Goal: Find contact information: Find contact information

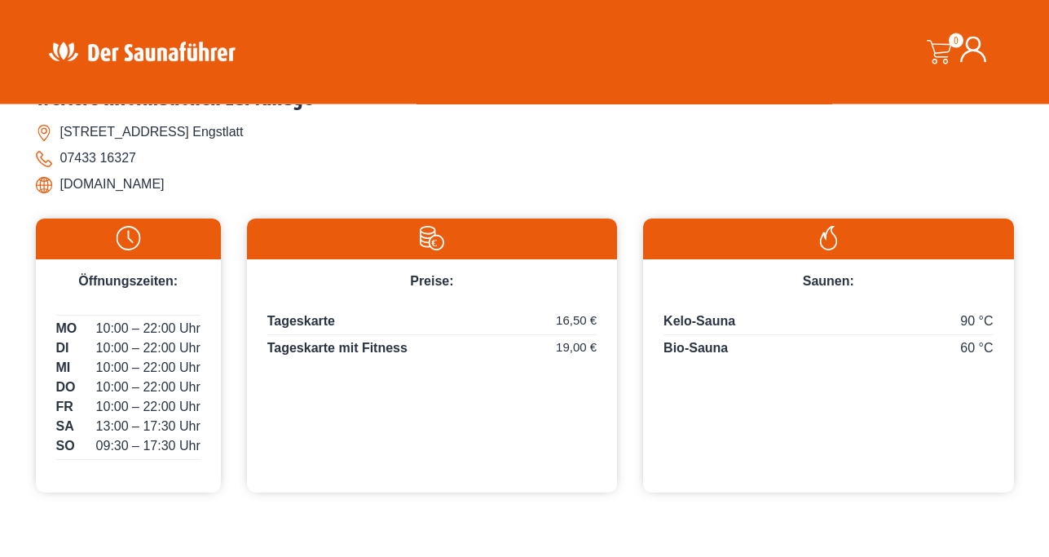
scroll to position [582, 0]
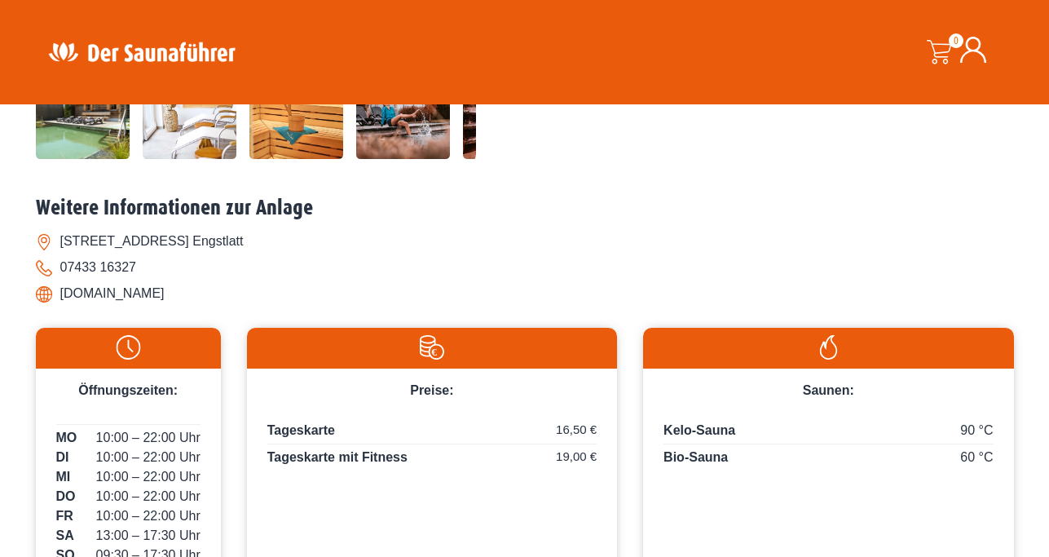
click at [121, 294] on li "[DOMAIN_NAME]" at bounding box center [525, 293] width 978 height 26
click at [192, 299] on li "[DOMAIN_NAME]" at bounding box center [525, 293] width 978 height 26
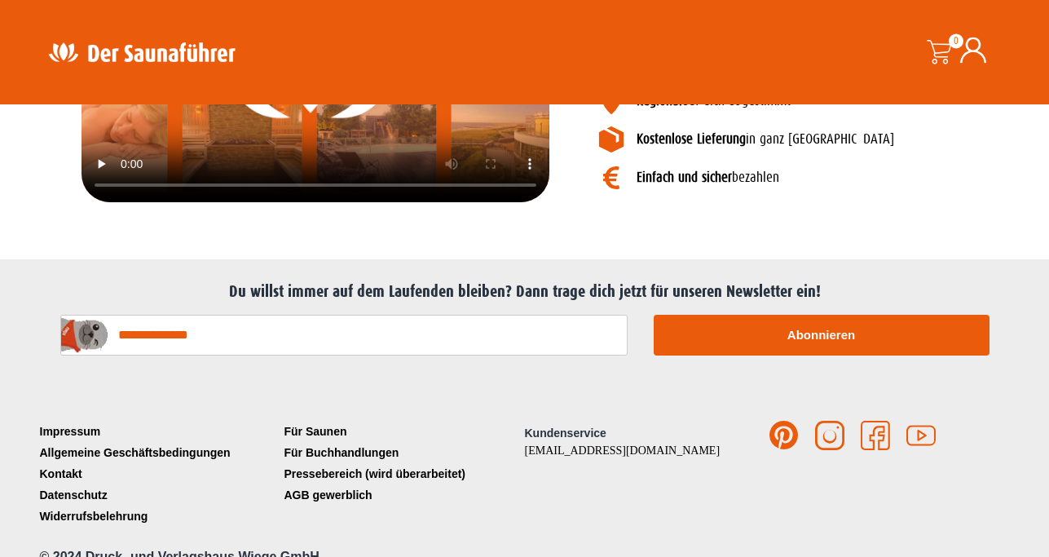
scroll to position [2030, 0]
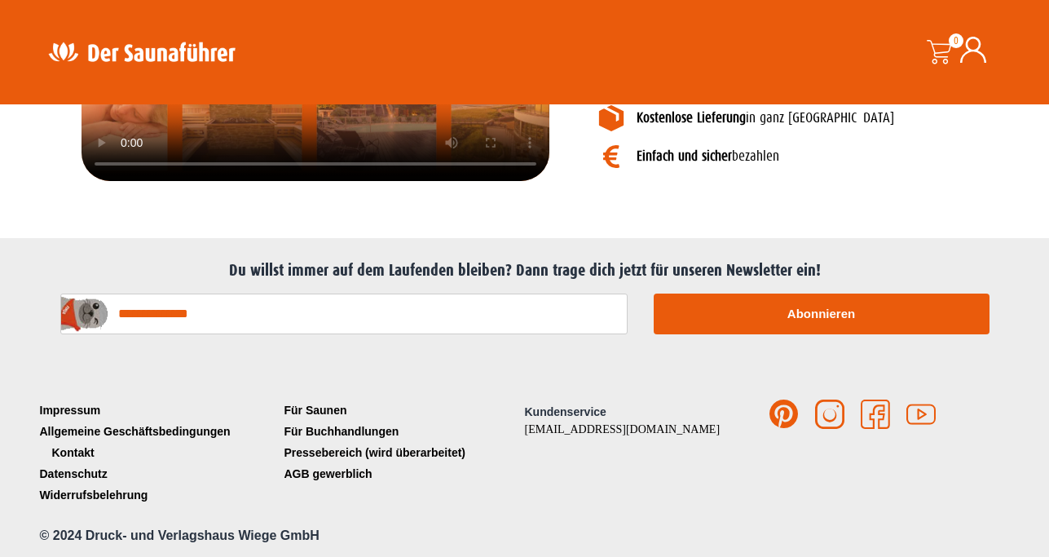
click at [72, 453] on link "Kontakt" at bounding box center [158, 452] width 245 height 21
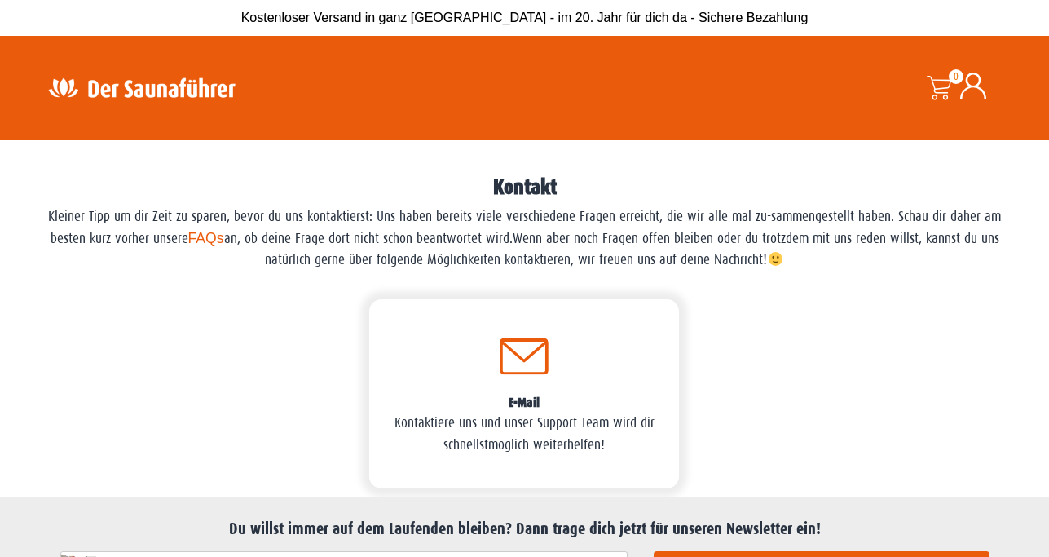
click at [916, 381] on div at bounding box center [850, 393] width 326 height 205
